Goal: Information Seeking & Learning: Learn about a topic

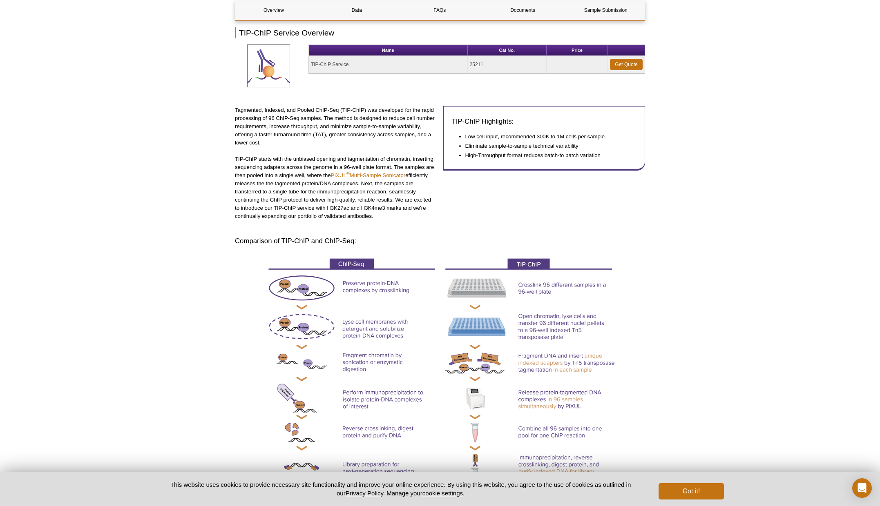
scroll to position [112, 0]
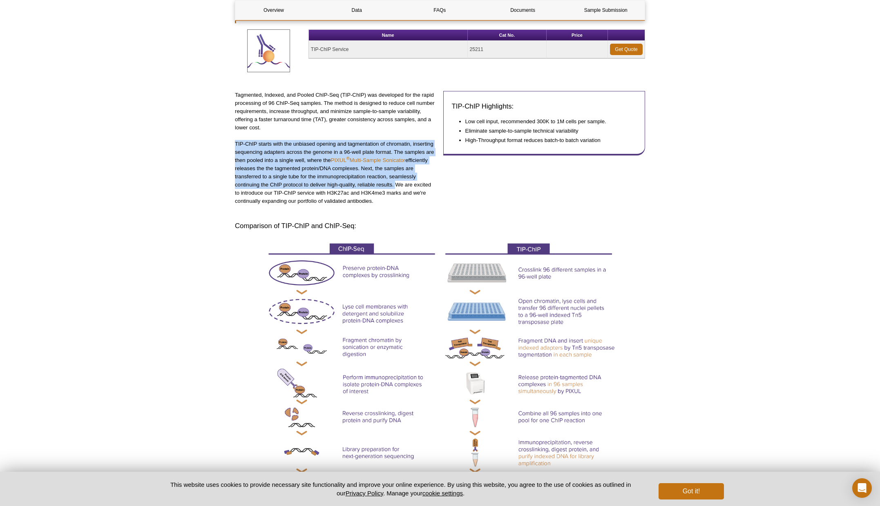
drag, startPoint x: 234, startPoint y: 144, endPoint x: 393, endPoint y: 185, distance: 164.1
click at [393, 185] on p "TIP-ChIP starts with the unbiased opening and tagmentation of chromatin, insert…" at bounding box center [336, 172] width 202 height 65
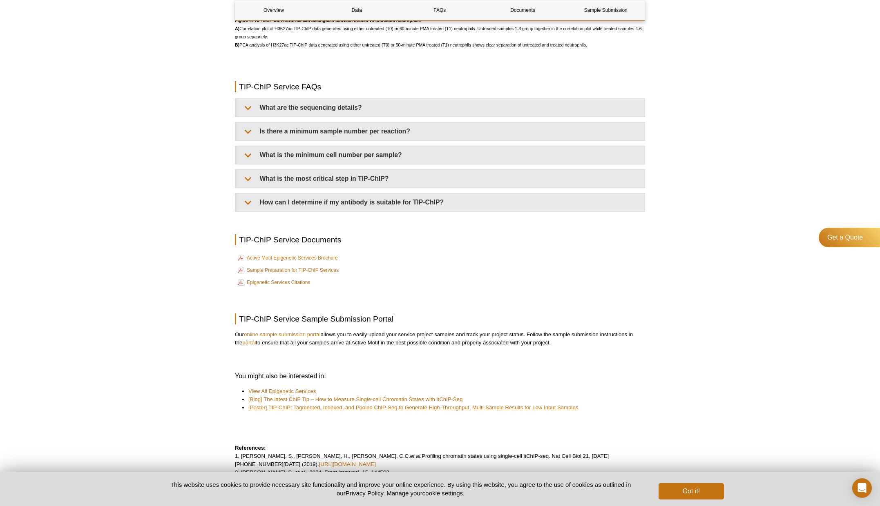
scroll to position [1805, 0]
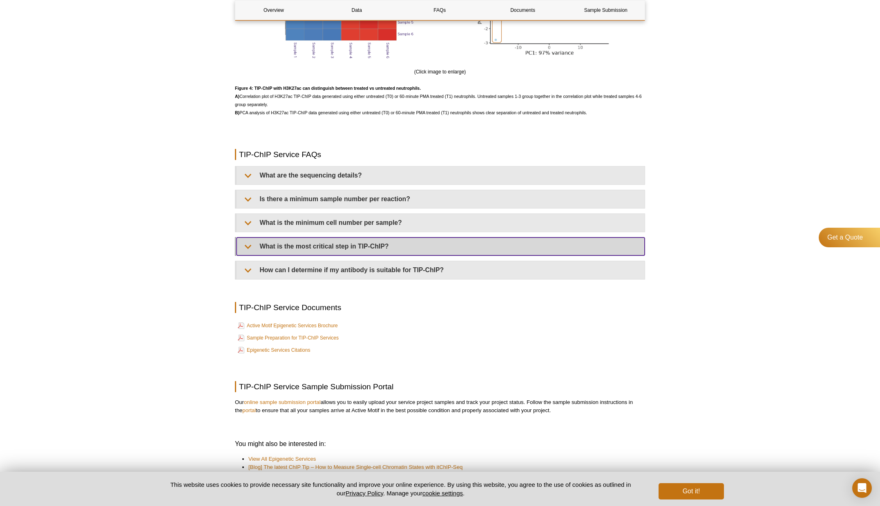
click at [347, 250] on summary "What is the most critical step in TIP-ChIP?" at bounding box center [440, 247] width 408 height 18
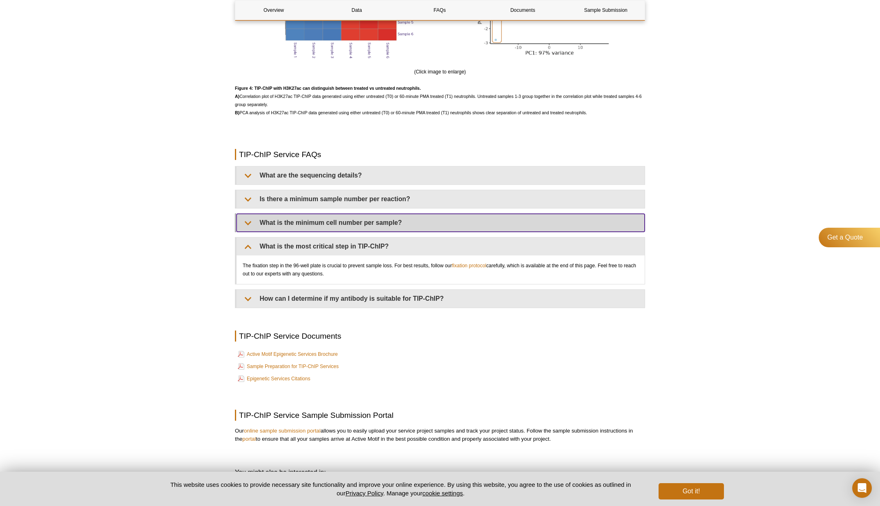
click at [384, 221] on summary "What is the minimum cell number per sample?" at bounding box center [440, 223] width 408 height 18
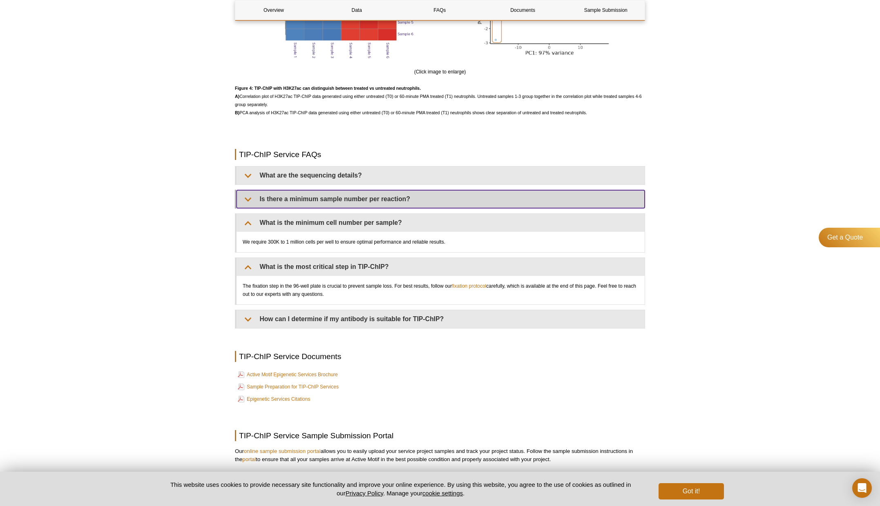
click at [356, 197] on summary "Is there a minimum sample number per reaction?" at bounding box center [440, 199] width 408 height 18
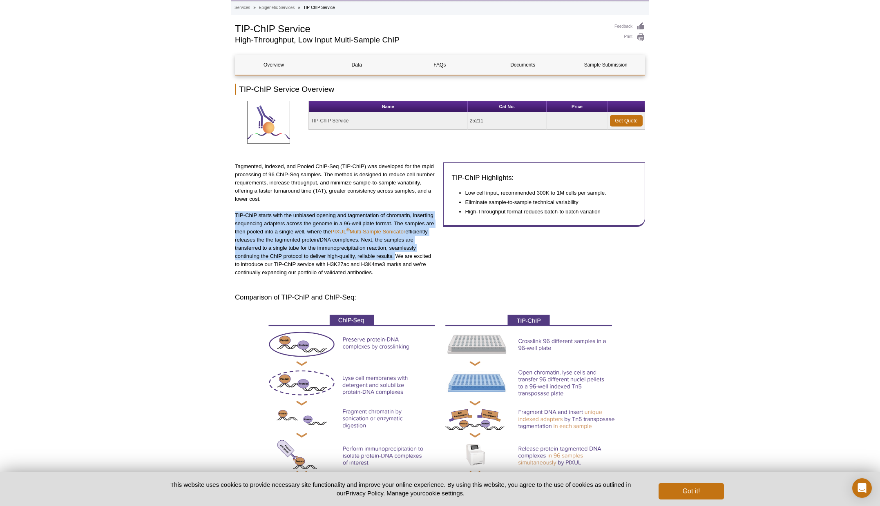
scroll to position [0, 0]
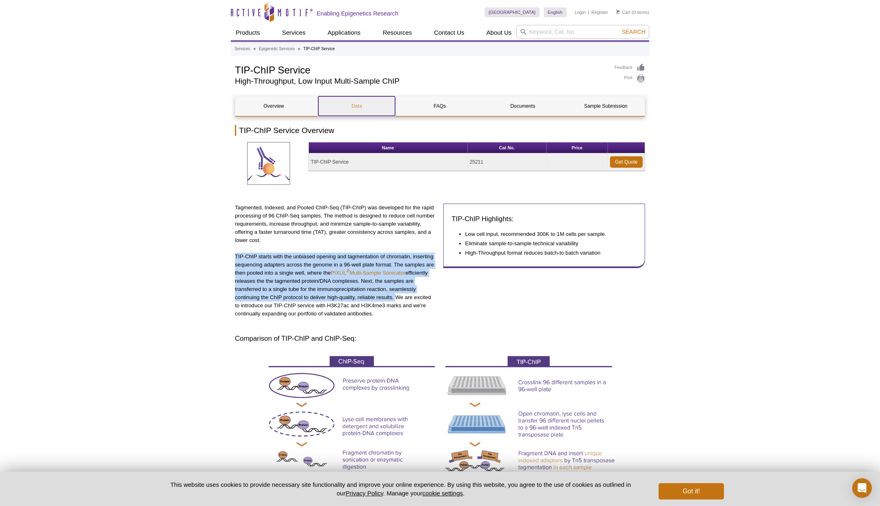
click at [348, 112] on link "Data" at bounding box center [356, 106] width 77 height 20
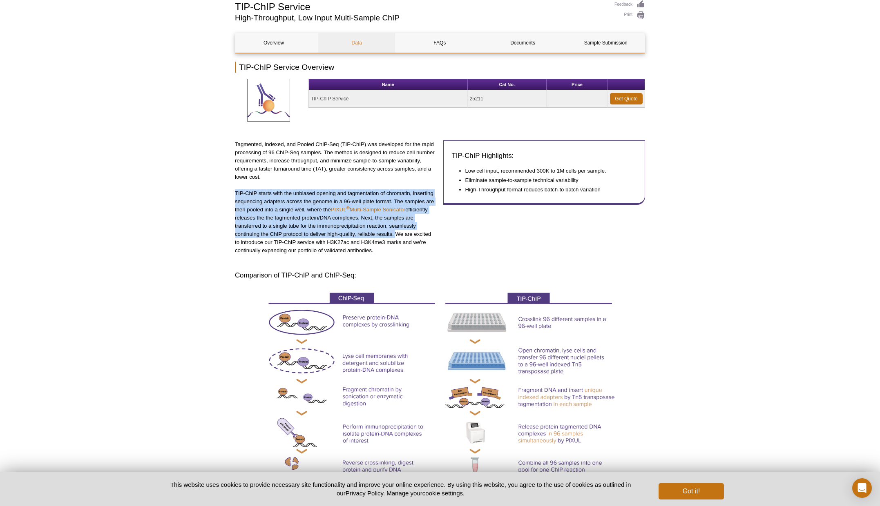
scroll to position [37, 0]
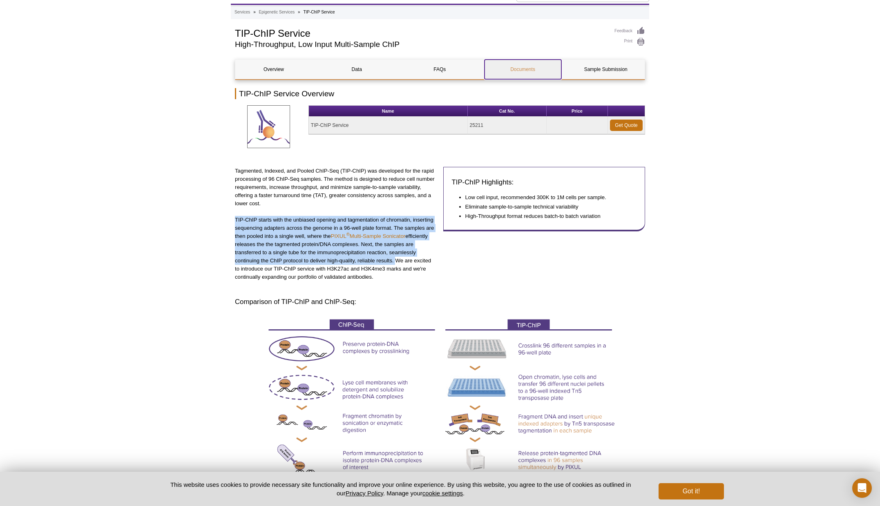
click at [510, 67] on link "Documents" at bounding box center [522, 70] width 77 height 20
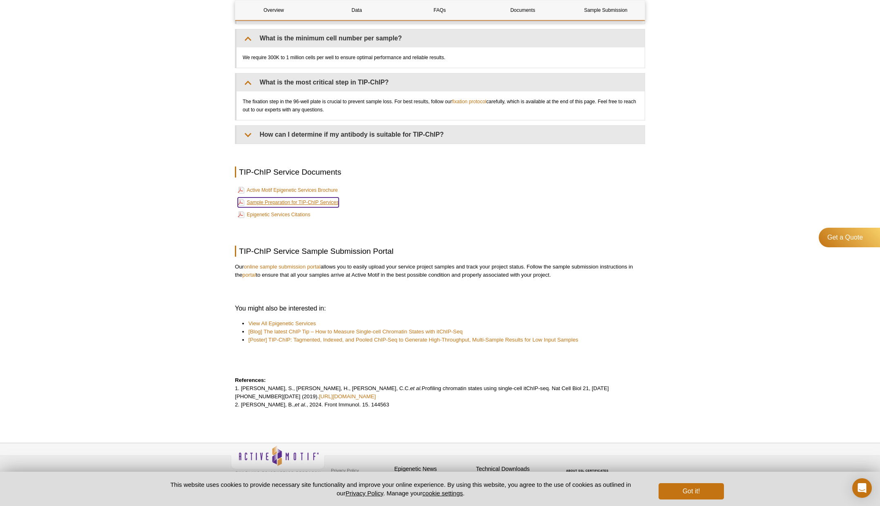
click at [265, 199] on link "Sample Preparation for TIP-ChIP Services" at bounding box center [288, 203] width 101 height 10
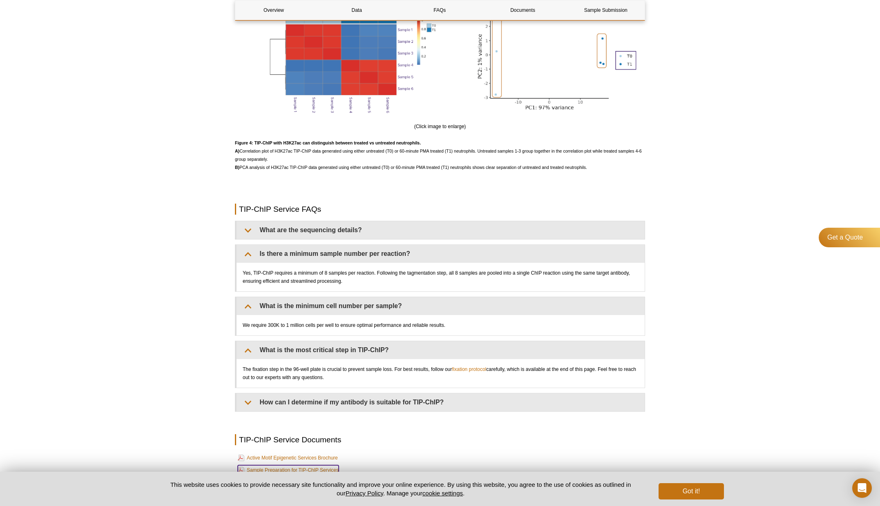
scroll to position [1642, 0]
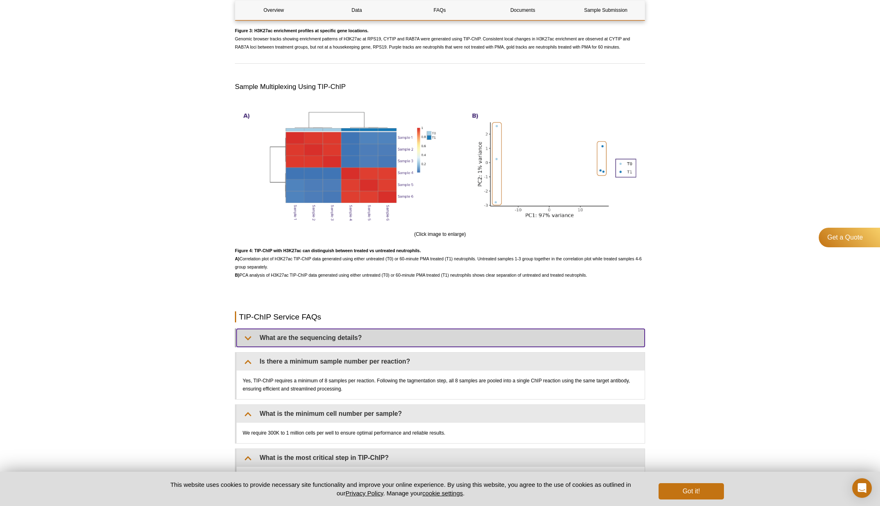
click at [313, 338] on summary "What are the sequencing details?" at bounding box center [440, 338] width 408 height 18
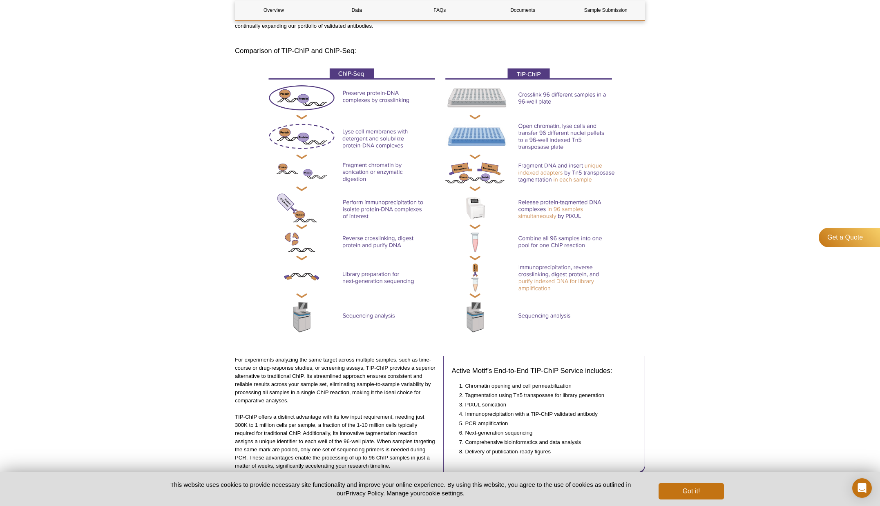
scroll to position [262, 0]
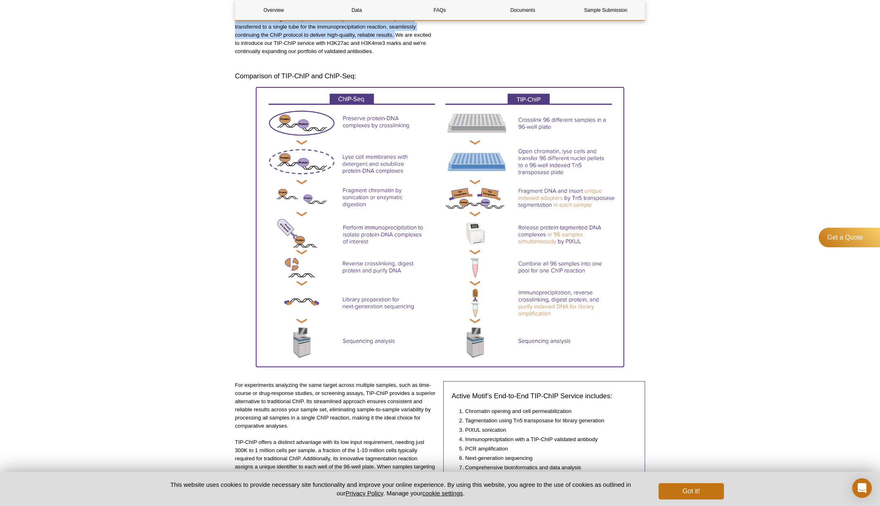
click at [532, 310] on img at bounding box center [440, 225] width 368 height 277
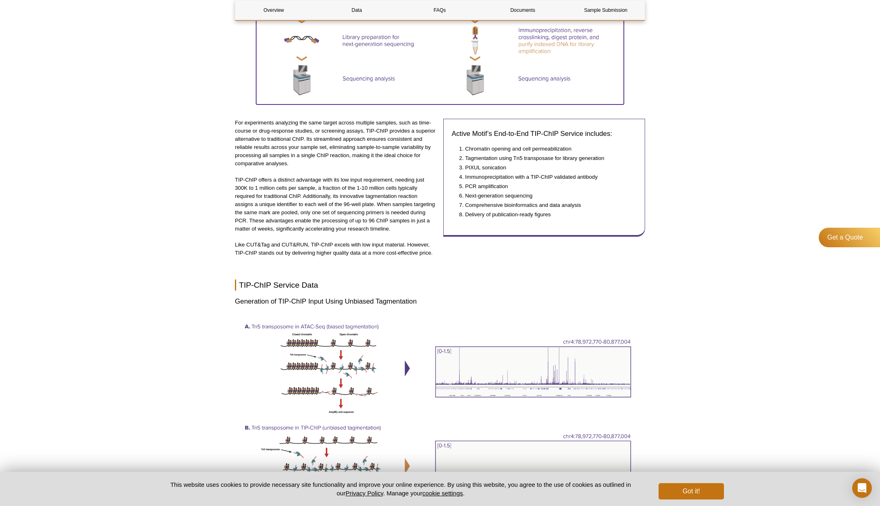
scroll to position [511, 0]
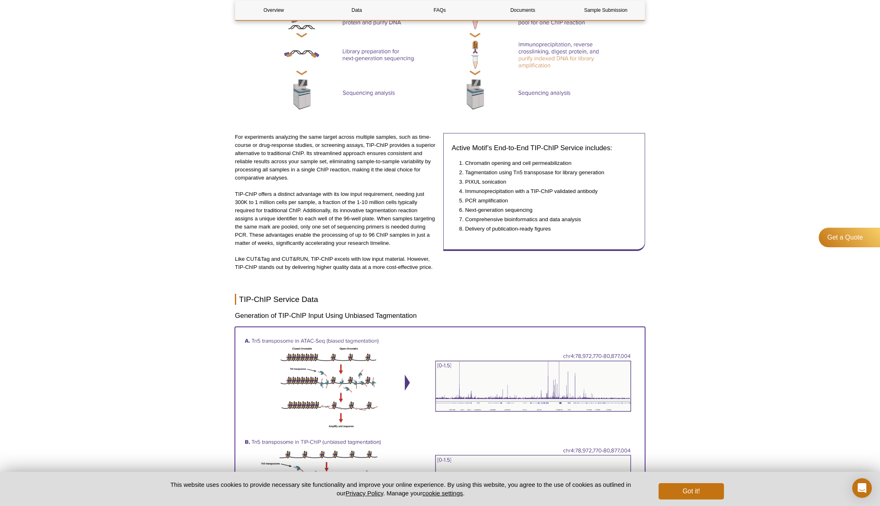
click at [408, 384] on img at bounding box center [440, 423] width 410 height 192
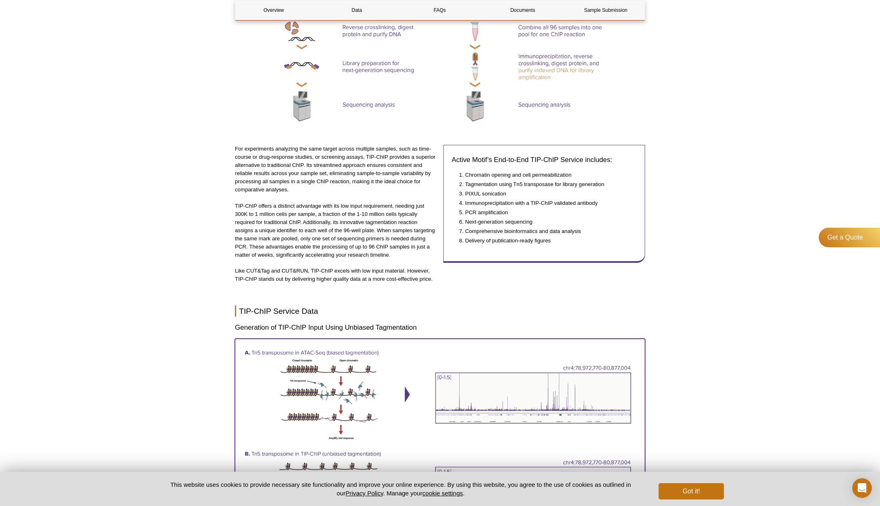
scroll to position [484, 0]
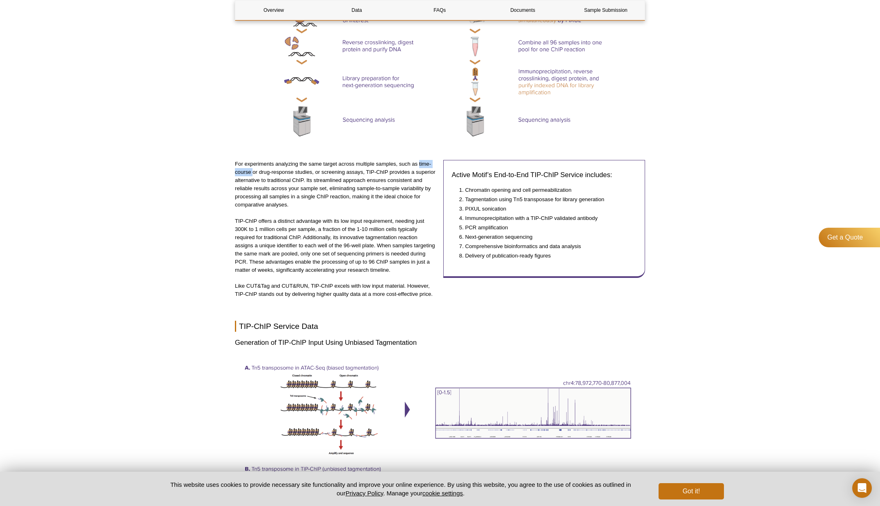
drag, startPoint x: 419, startPoint y: 163, endPoint x: 254, endPoint y: 170, distance: 164.7
click at [254, 172] on p "For experiments analyzing the same target across multiple samples, such as time…" at bounding box center [336, 184] width 202 height 49
click at [315, 178] on p "For experiments analyzing the same target across multiple samples, such as time…" at bounding box center [336, 184] width 202 height 49
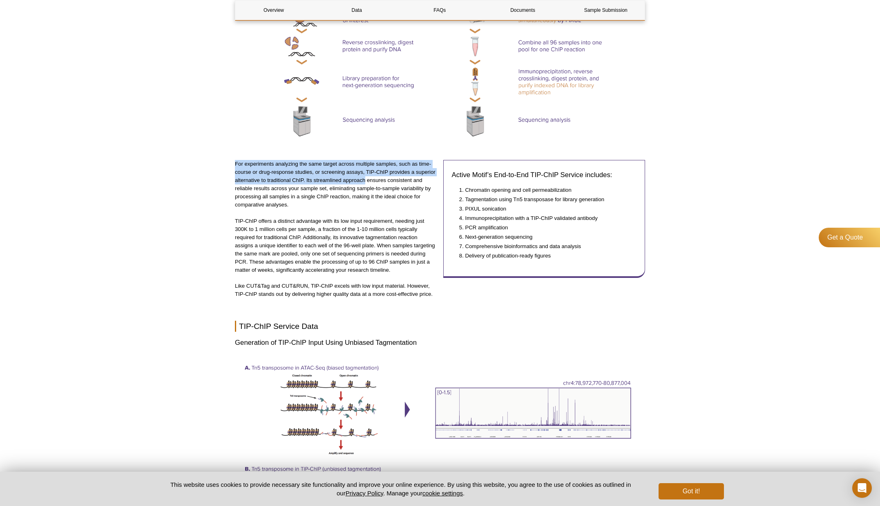
drag, startPoint x: 234, startPoint y: 164, endPoint x: 366, endPoint y: 179, distance: 132.4
click at [366, 179] on p "For experiments analyzing the same target across multiple samples, such as time…" at bounding box center [336, 184] width 202 height 49
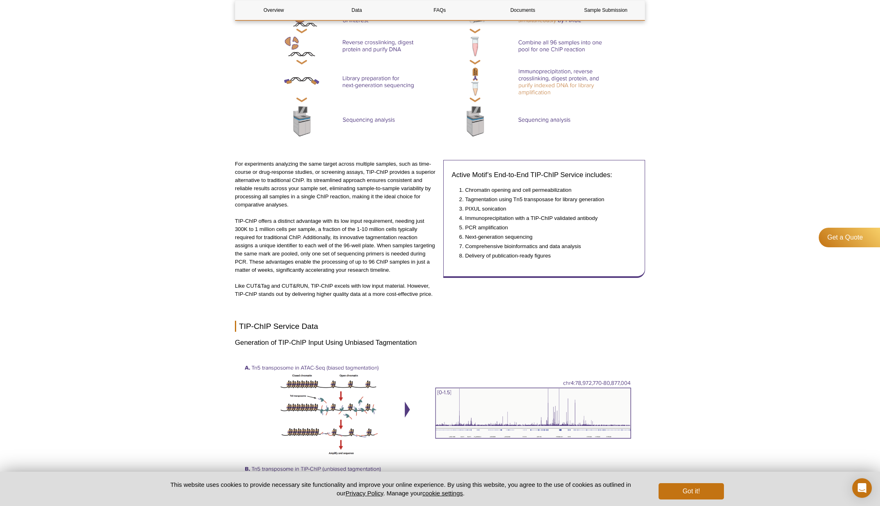
click at [296, 190] on p "For experiments analyzing the same target across multiple samples, such as time…" at bounding box center [336, 184] width 202 height 49
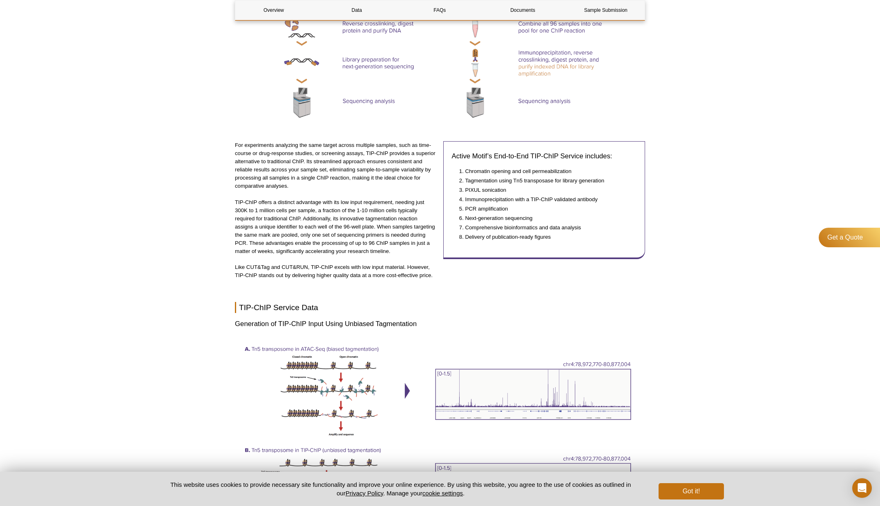
scroll to position [506, 0]
